Goal: Information Seeking & Learning: Learn about a topic

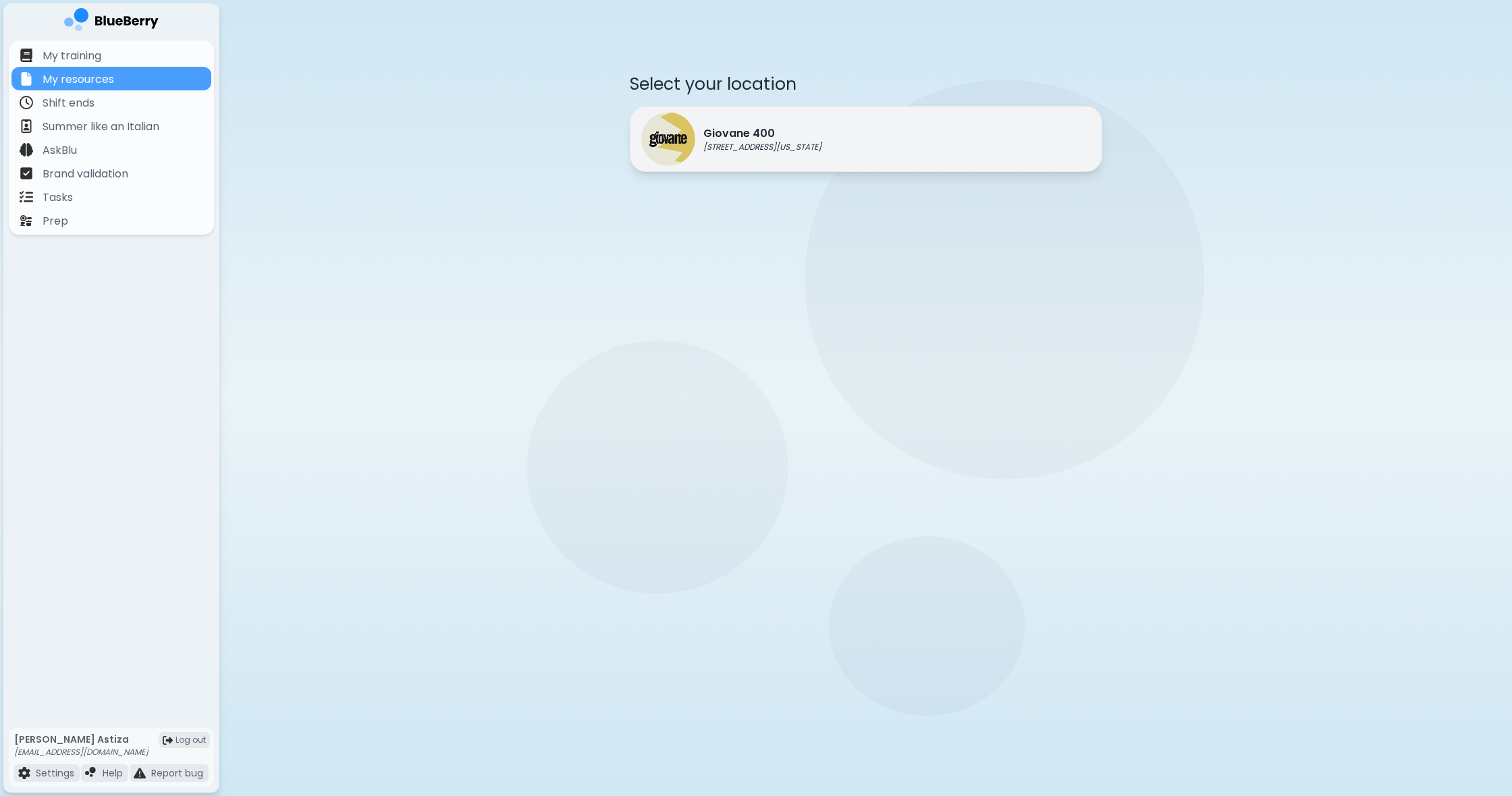
click at [710, 139] on p "Giovane 400" at bounding box center [762, 133] width 118 height 16
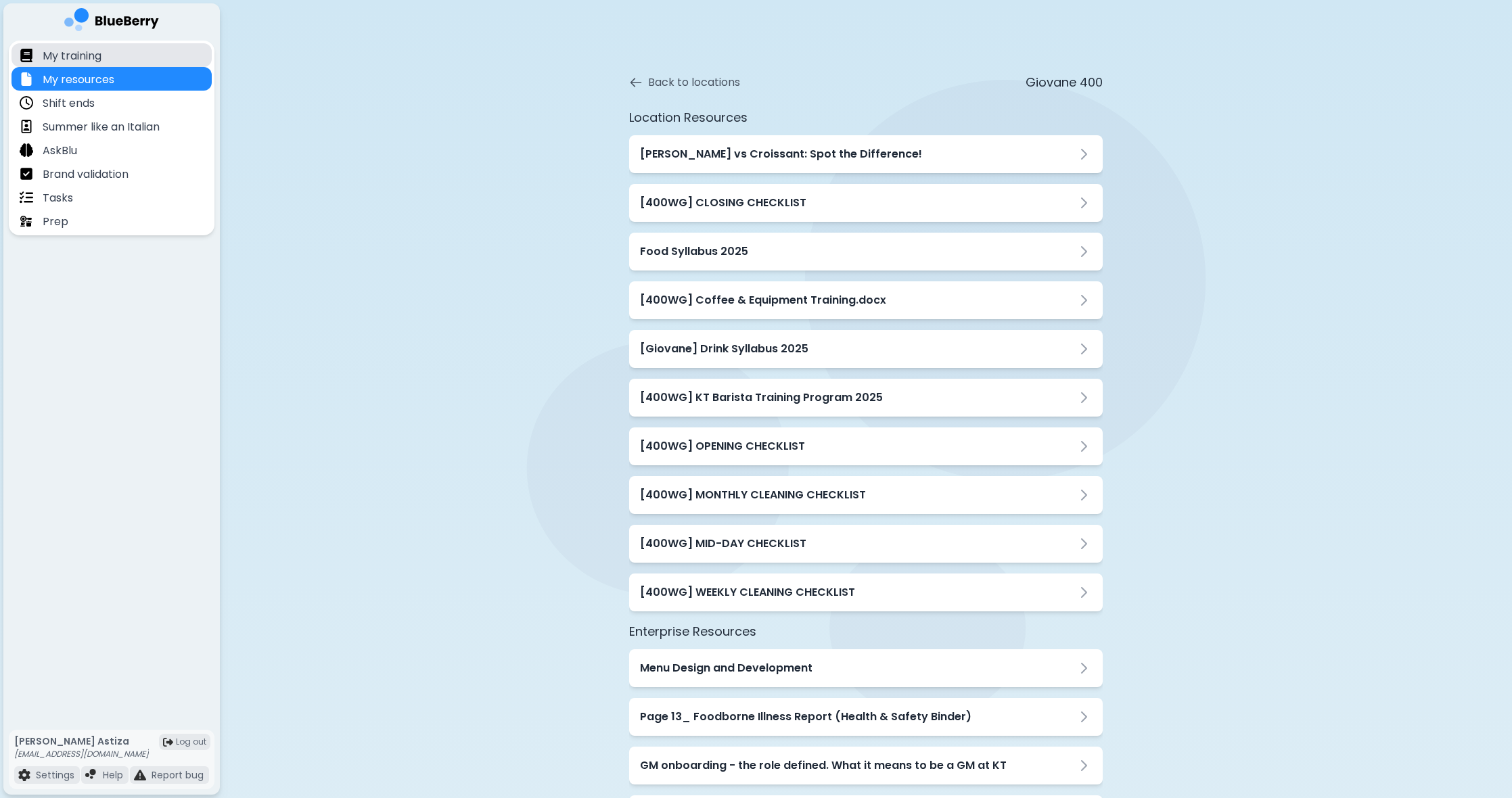
click at [172, 57] on div "My training" at bounding box center [111, 55] width 200 height 24
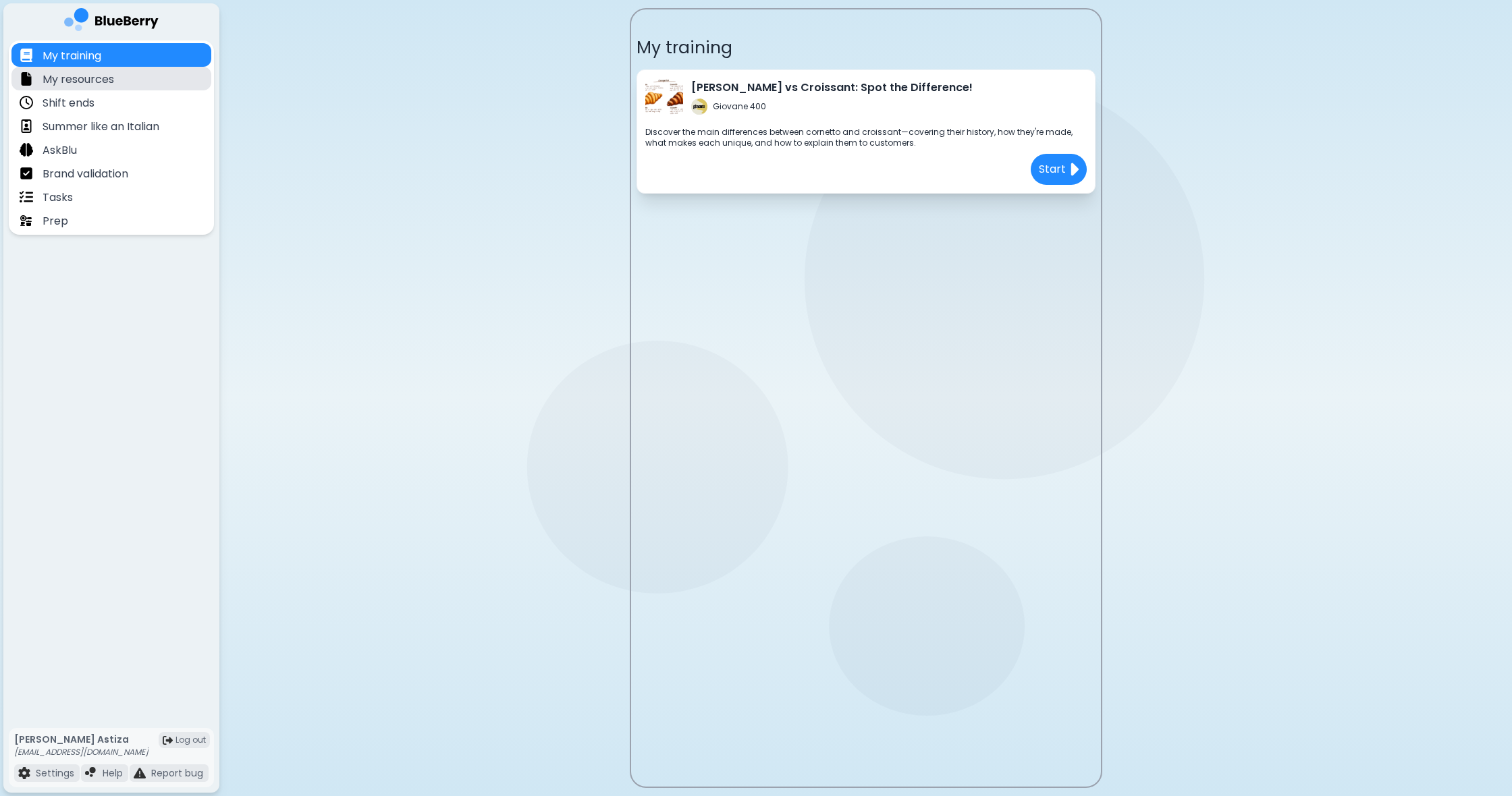
click at [82, 71] on div "My resources" at bounding box center [67, 78] width 94 height 16
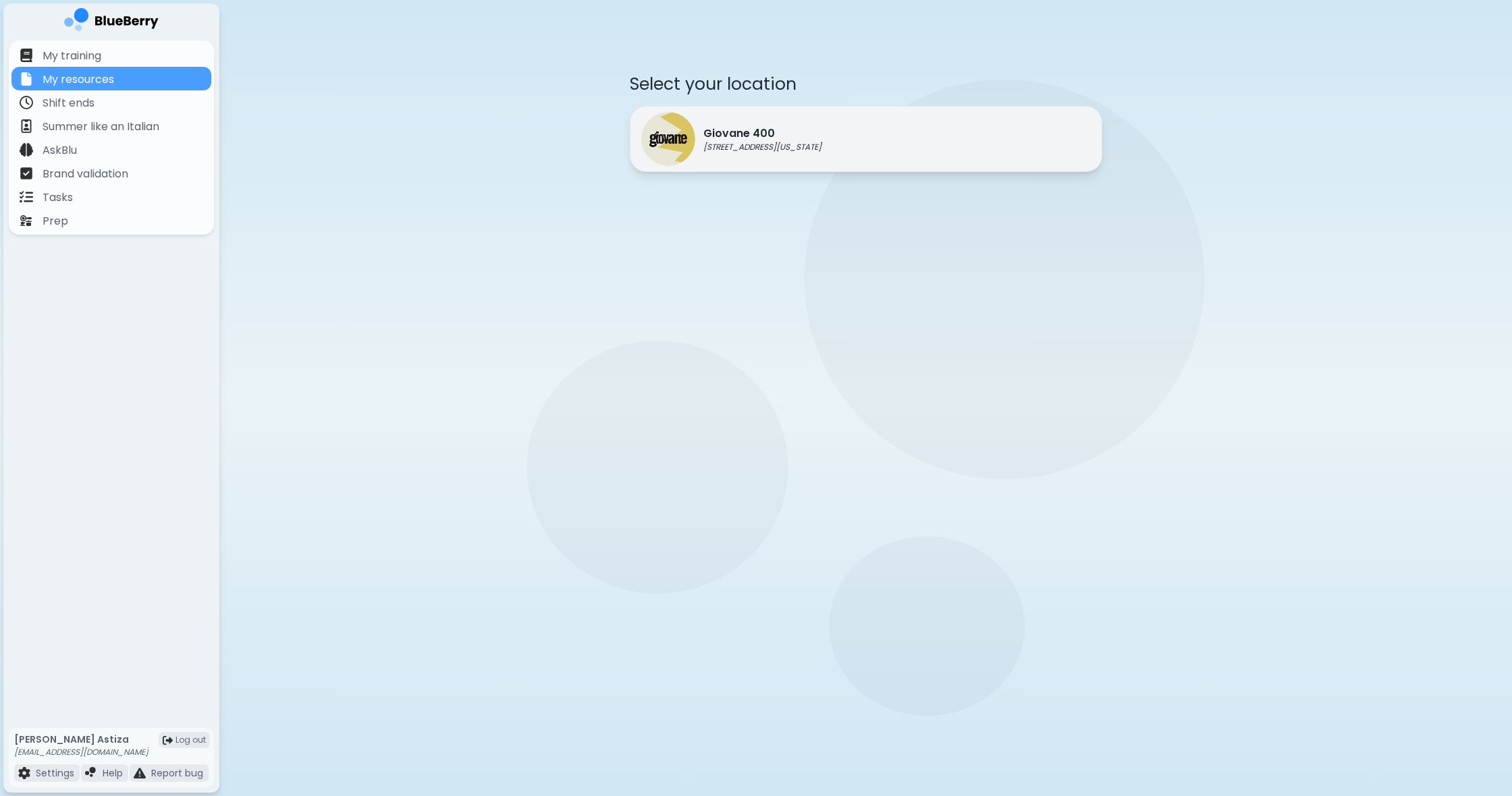
click at [777, 130] on p "Giovane 400" at bounding box center [762, 133] width 118 height 16
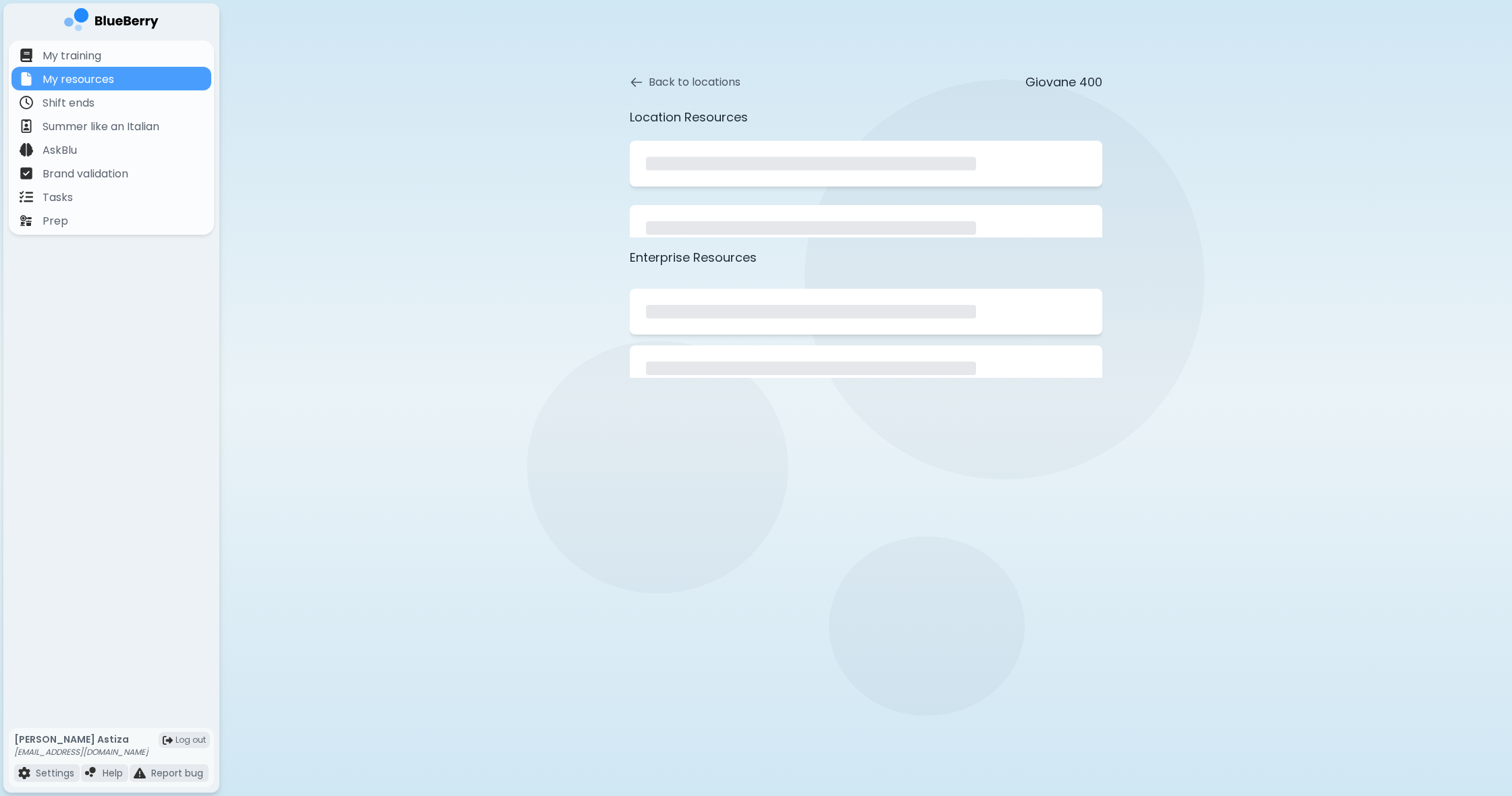
click at [777, 130] on div "Location Resources" at bounding box center [866, 172] width 473 height 129
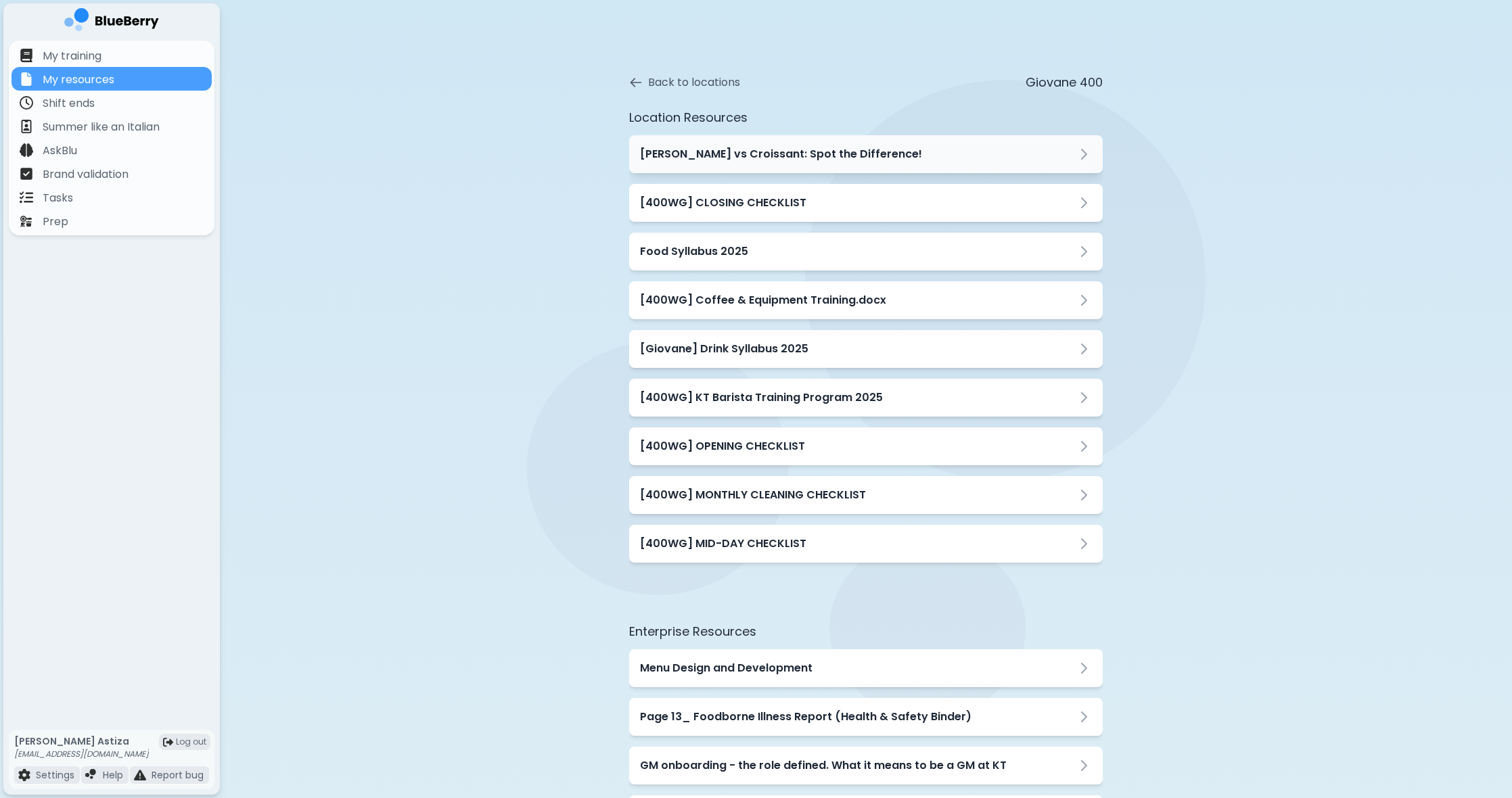
click at [721, 143] on div "[PERSON_NAME] vs Croissant: Spot the Difference!" at bounding box center [866, 154] width 474 height 38
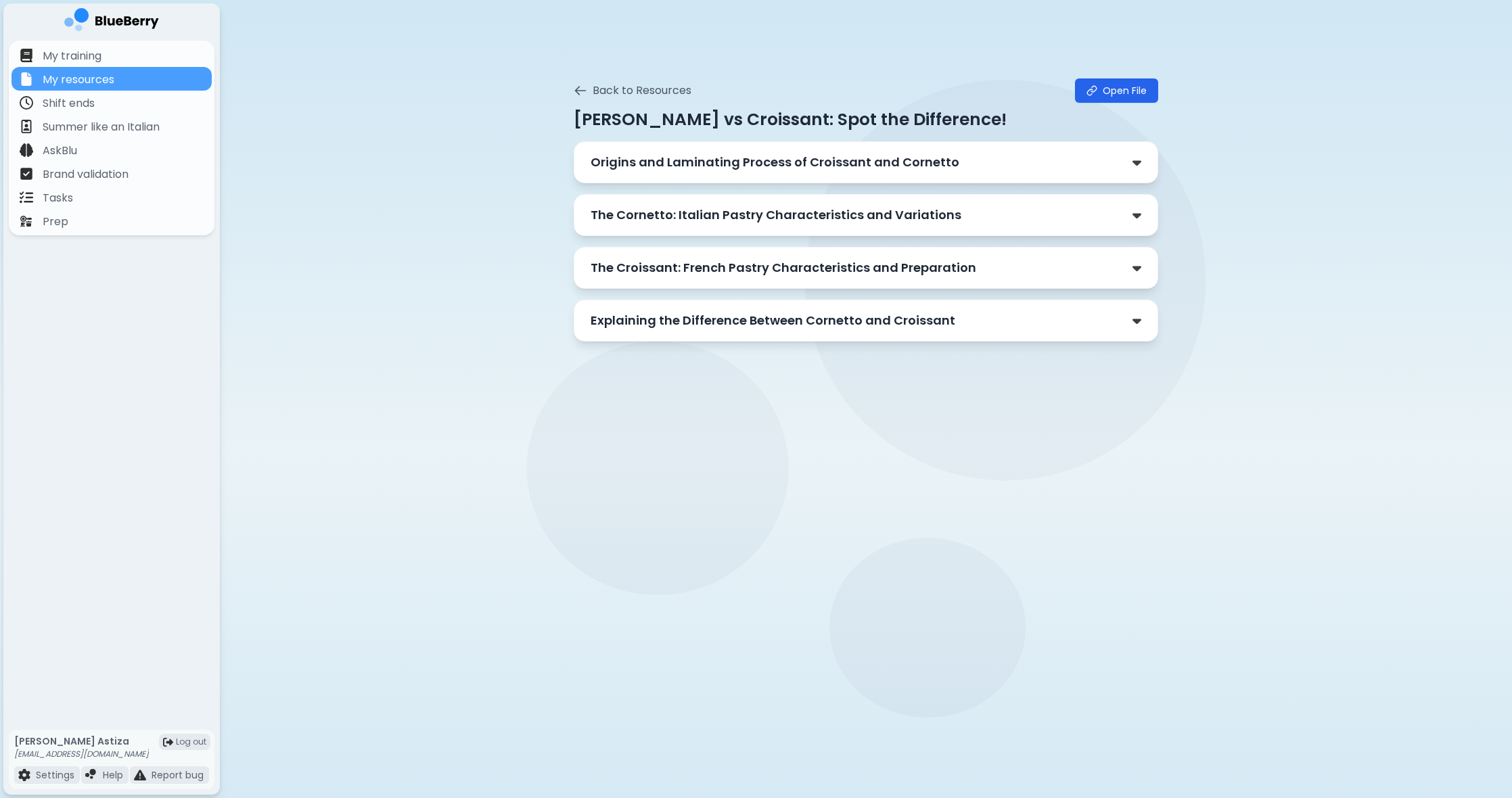
click at [726, 157] on p "Origins and Laminating Process of Croissant and Cornetto" at bounding box center [775, 162] width 369 height 19
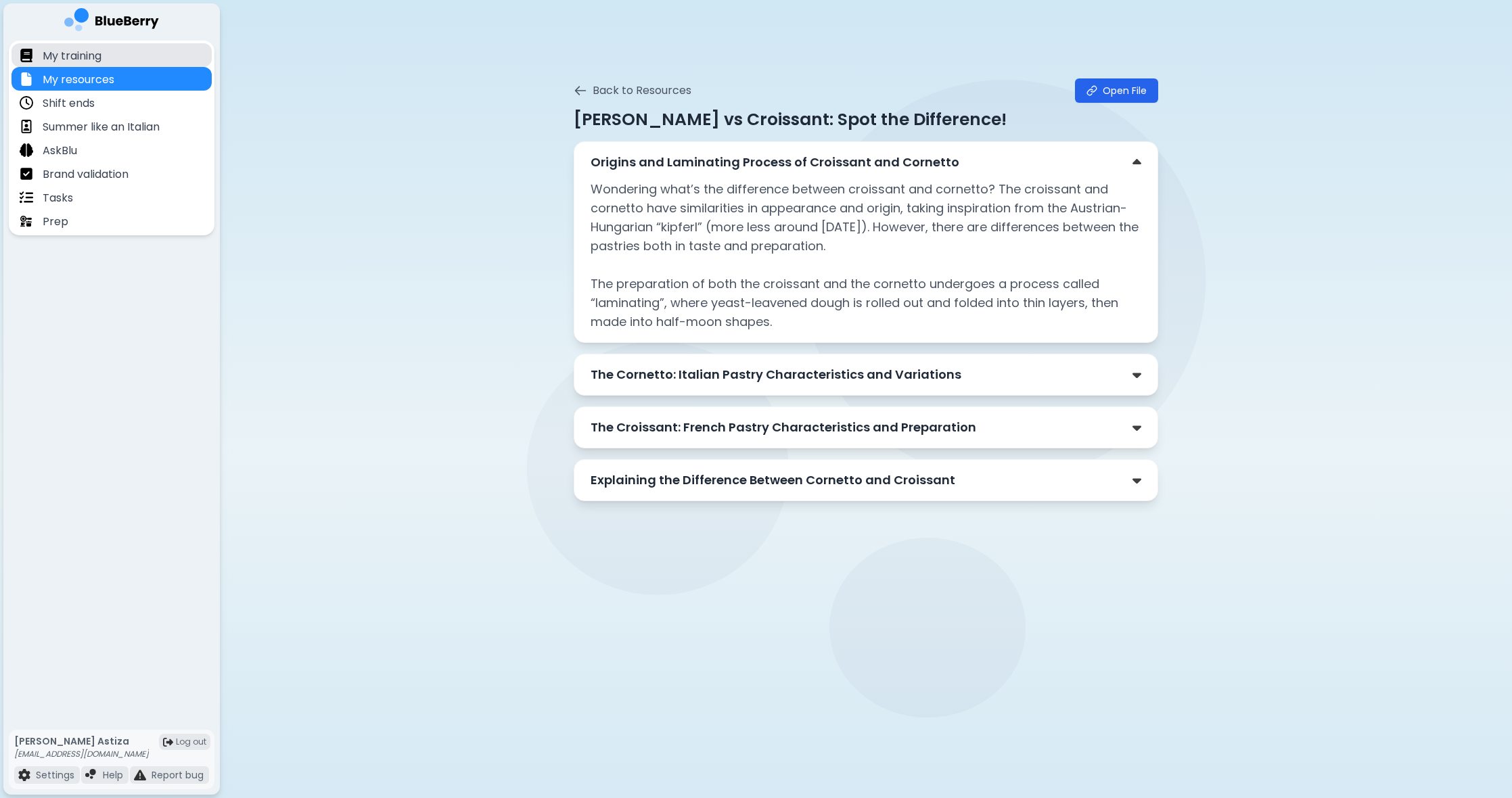
click at [71, 61] on p "My training" at bounding box center [72, 56] width 59 height 16
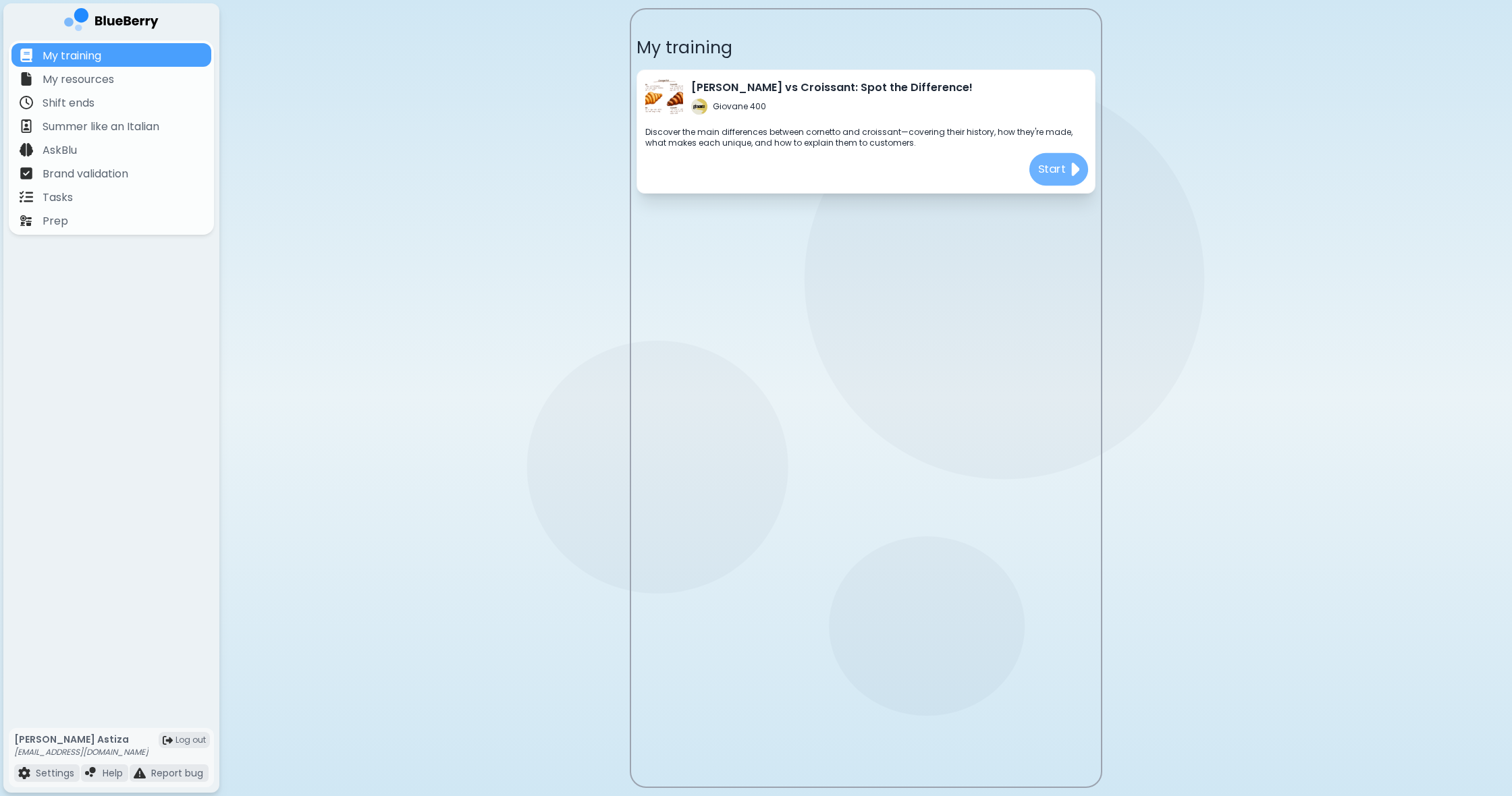
click at [1050, 173] on p "Start" at bounding box center [1051, 169] width 29 height 17
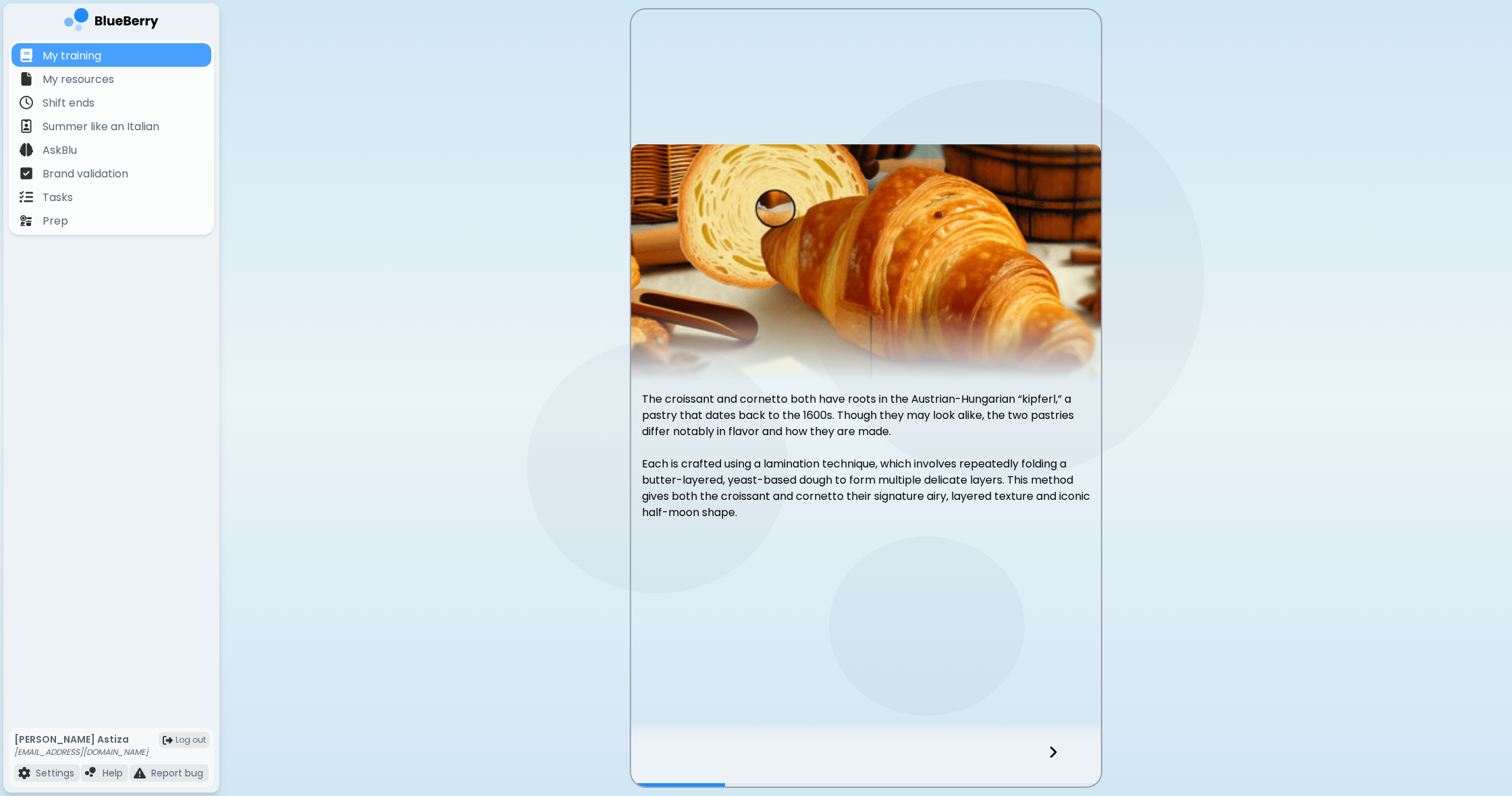
scroll to position [0, 1]
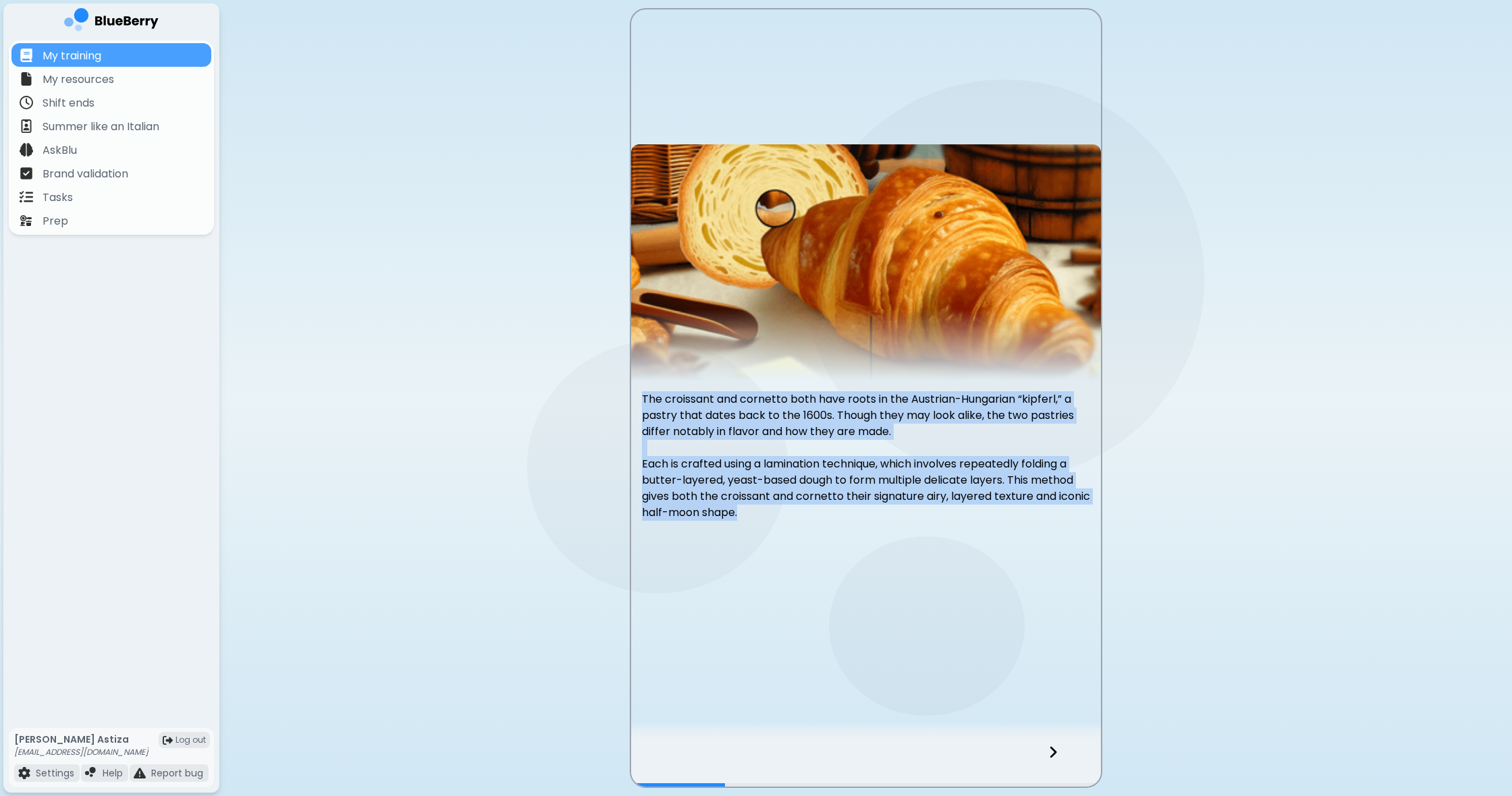
drag, startPoint x: 641, startPoint y: 396, endPoint x: 871, endPoint y: 561, distance: 283.1
click at [871, 561] on div "The croissant and cornetto both have roots in the Austrian-Hungarian “kipferl,”…" at bounding box center [866, 377] width 469 height 465
copy div "The croissant and cornetto both have roots in the Austrian-Hungarian “kipferl,”…"
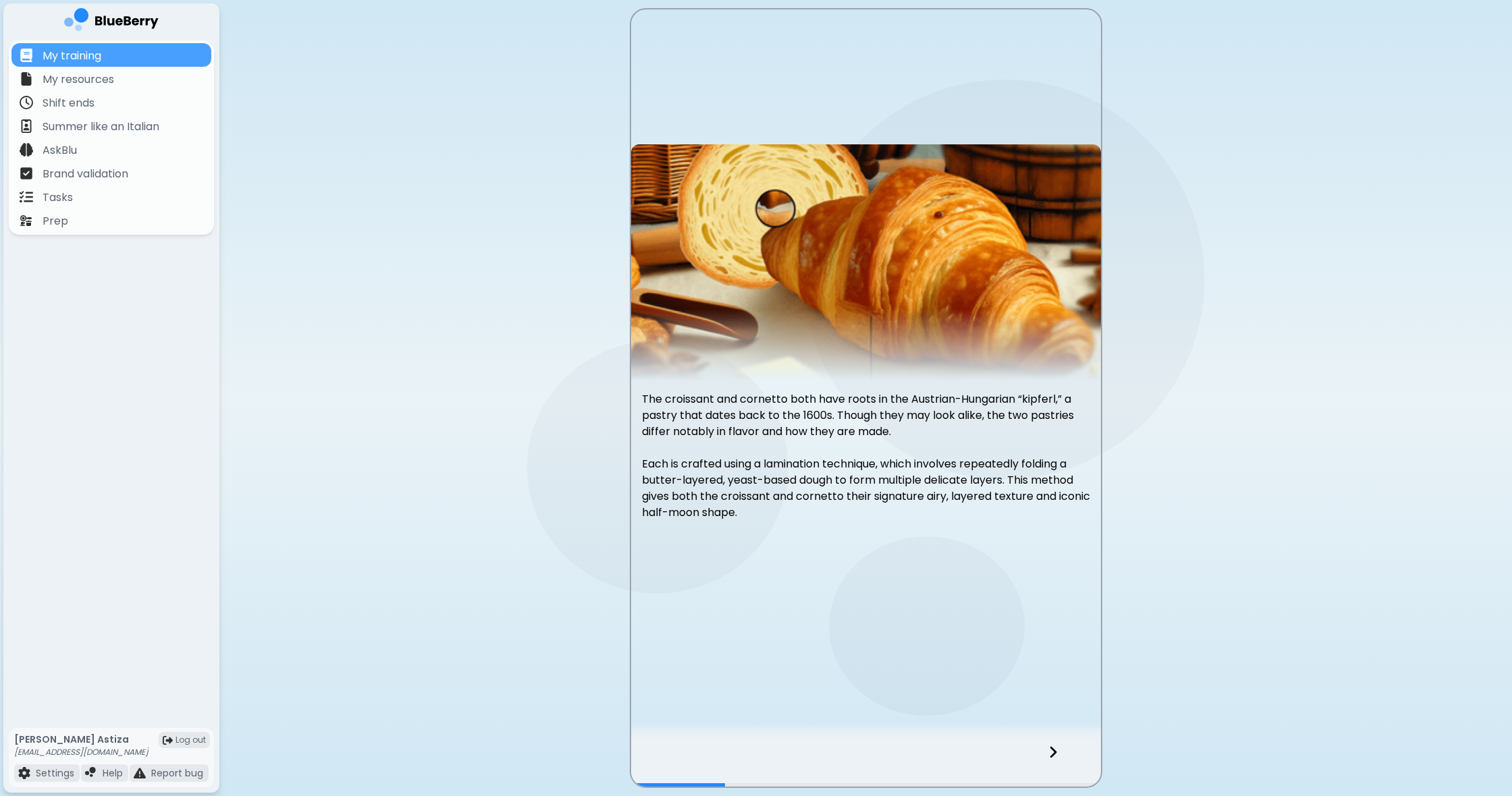
click at [1055, 755] on icon at bounding box center [1053, 752] width 10 height 15
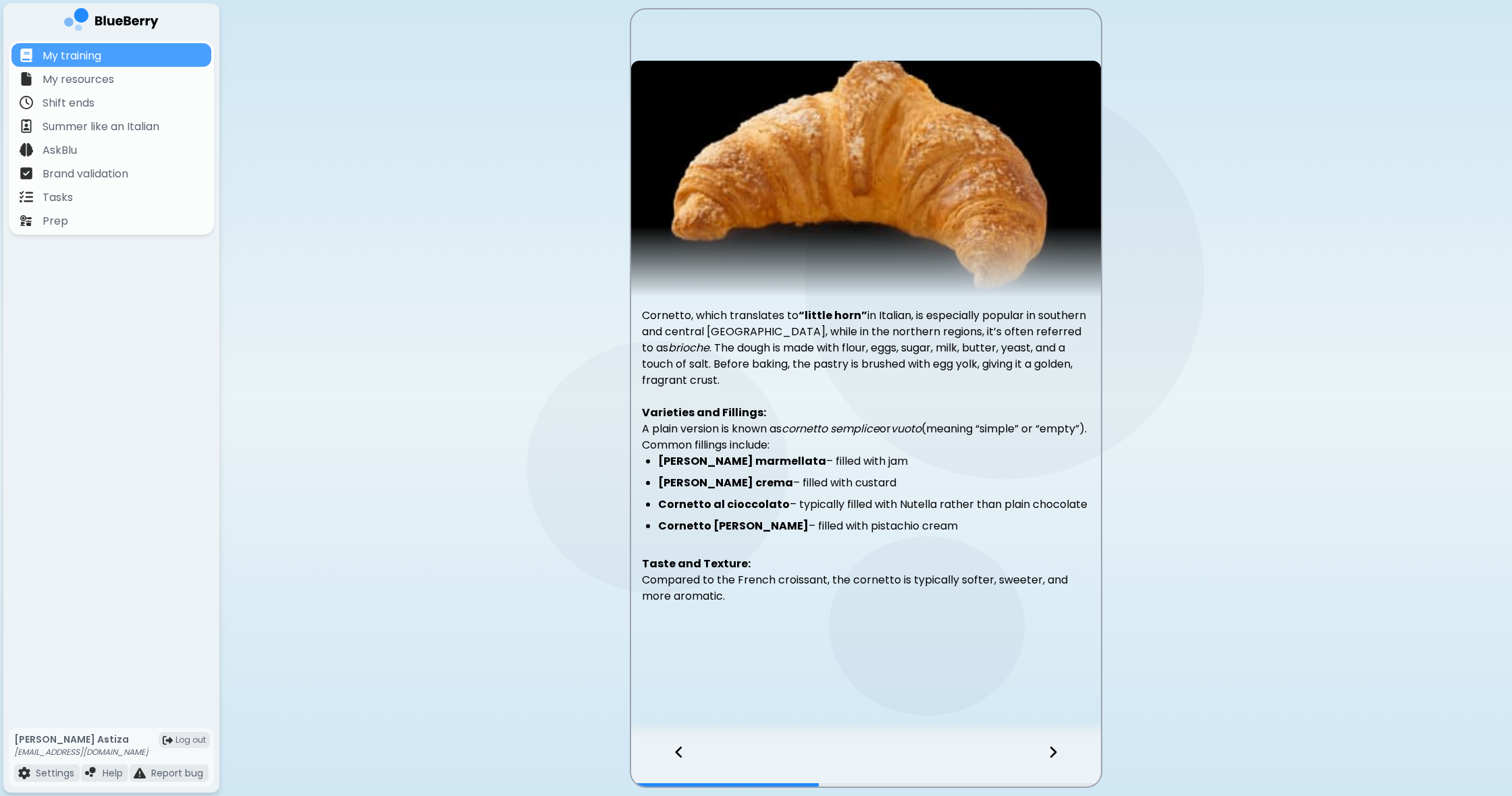
click at [672, 749] on div at bounding box center [672, 764] width 82 height 44
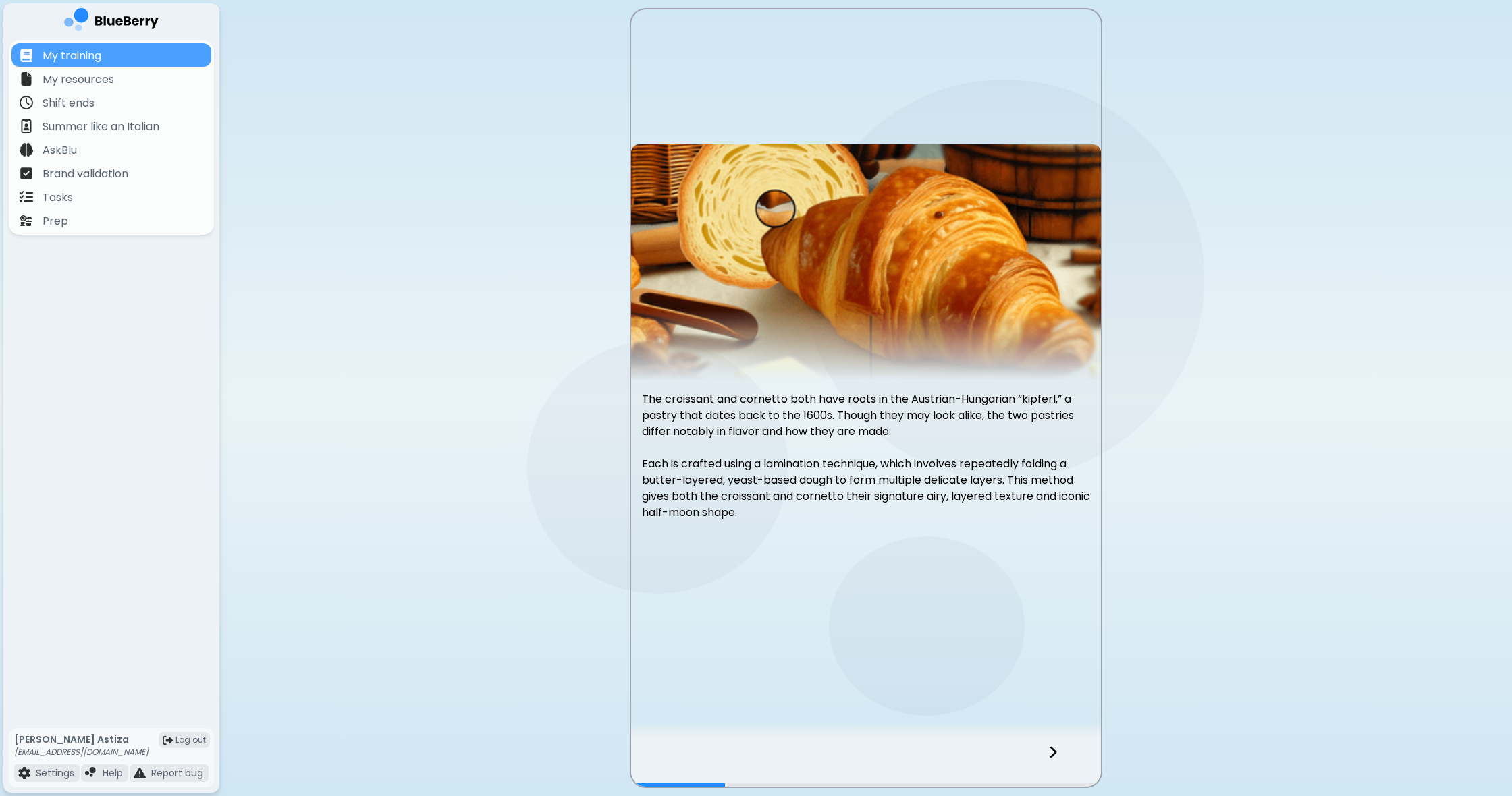
click at [1292, 101] on main "The croissant and cornetto both have roots in the Austrian-Hungarian “kipferl,”…" at bounding box center [756, 398] width 1512 height 796
